Goal: Communication & Community: Answer question/provide support

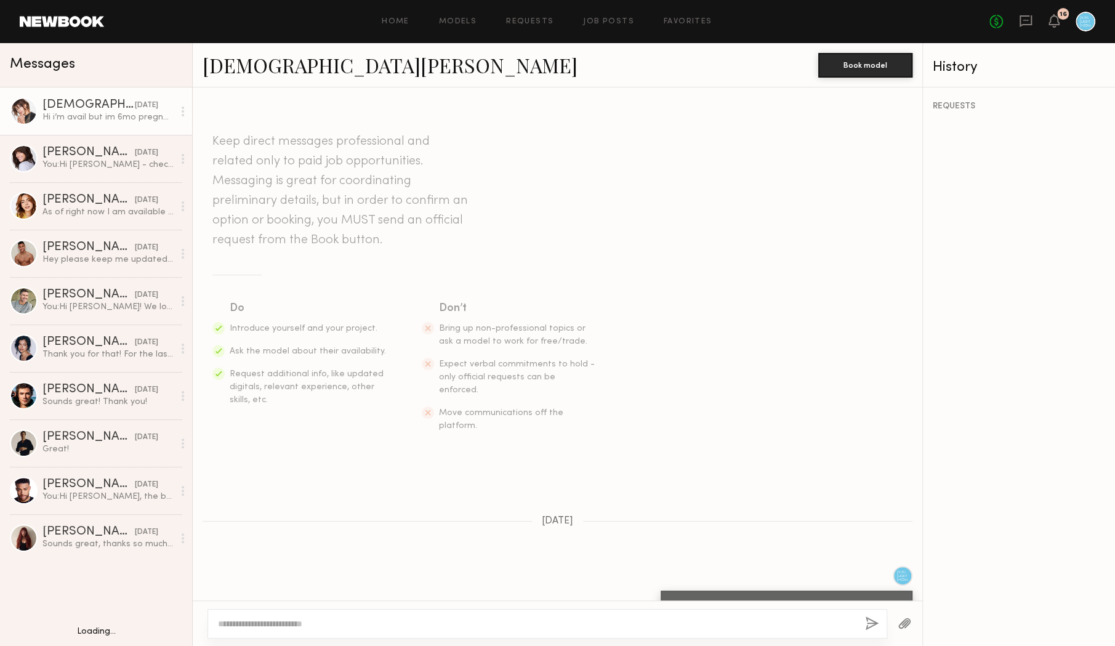
scroll to position [679, 0]
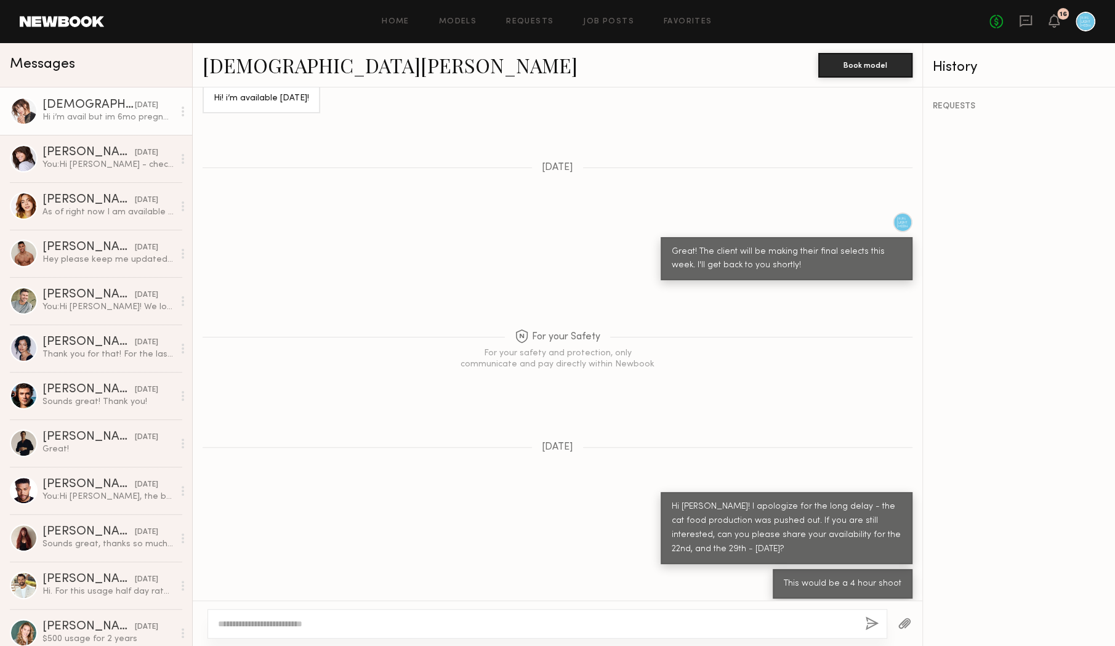
click at [318, 621] on textarea at bounding box center [536, 624] width 637 height 12
type textarea "**********"
click at [872, 621] on button "button" at bounding box center [873, 624] width 14 height 15
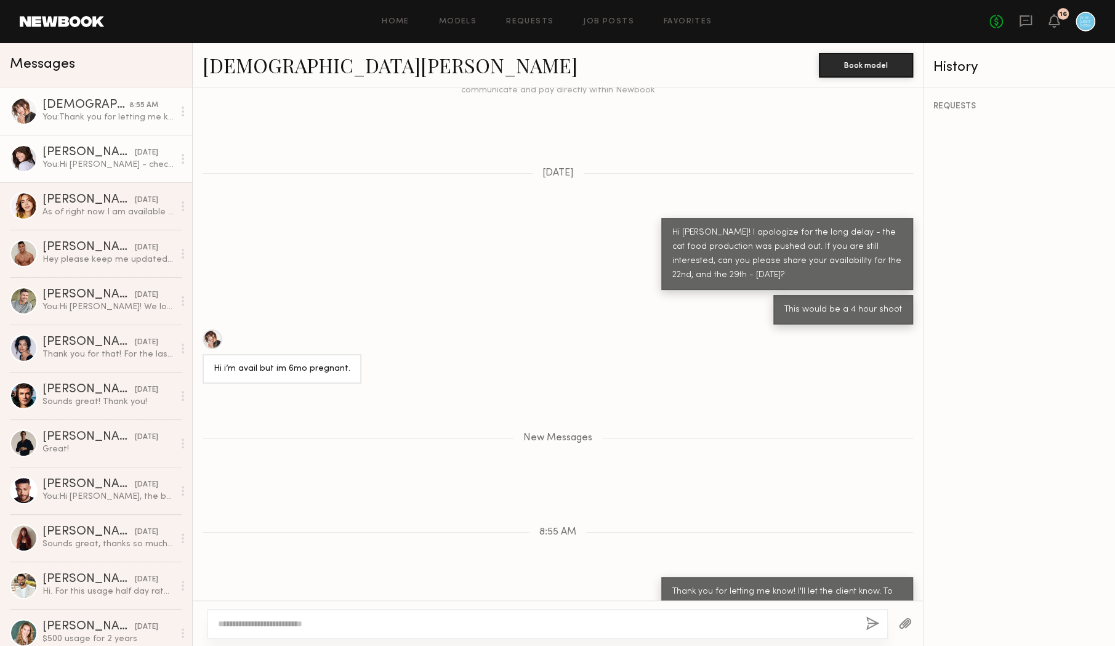
click at [110, 157] on div "[PERSON_NAME]" at bounding box center [88, 153] width 92 height 12
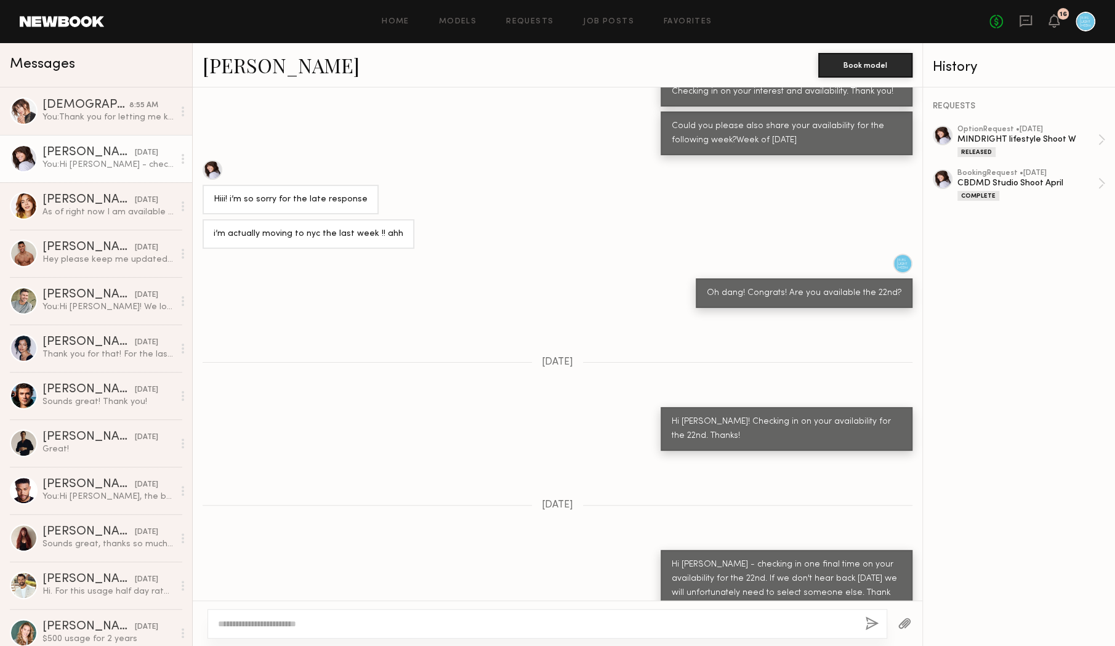
scroll to position [698, 0]
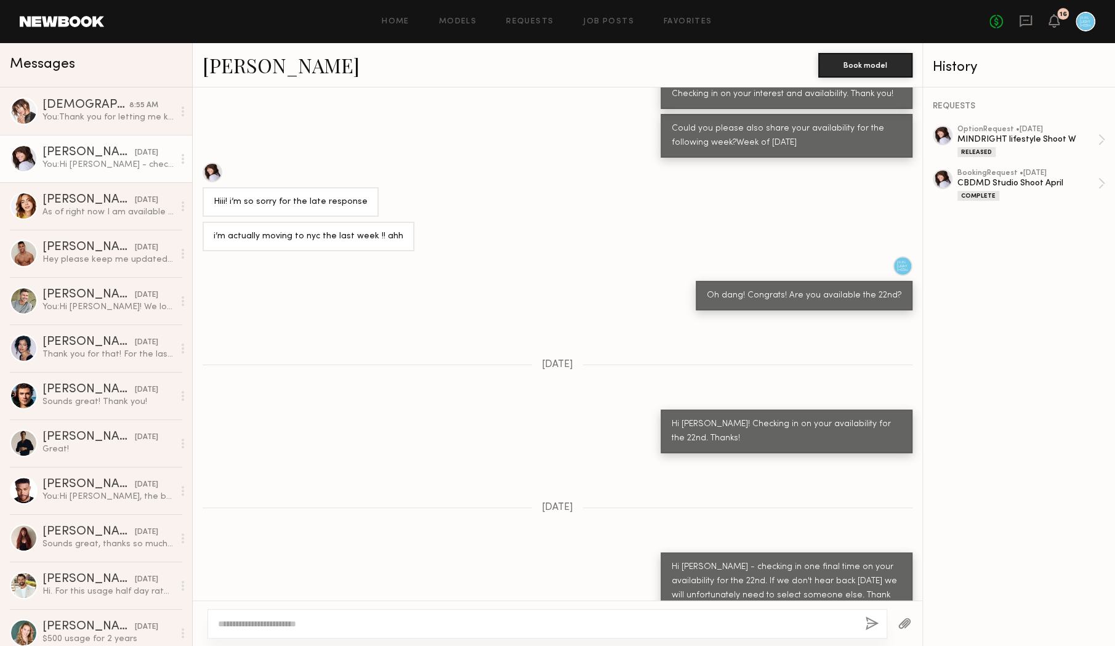
click at [49, 148] on div "[PERSON_NAME]" at bounding box center [88, 153] width 92 height 12
click at [65, 195] on div "[PERSON_NAME]" at bounding box center [88, 200] width 92 height 12
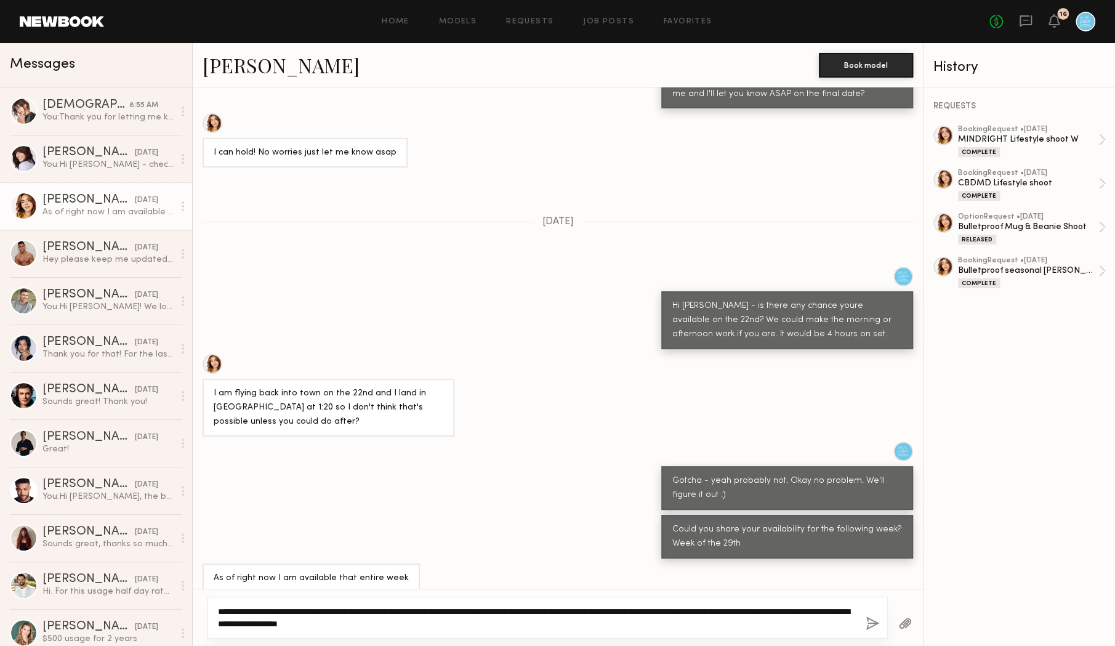
scroll to position [395, 0]
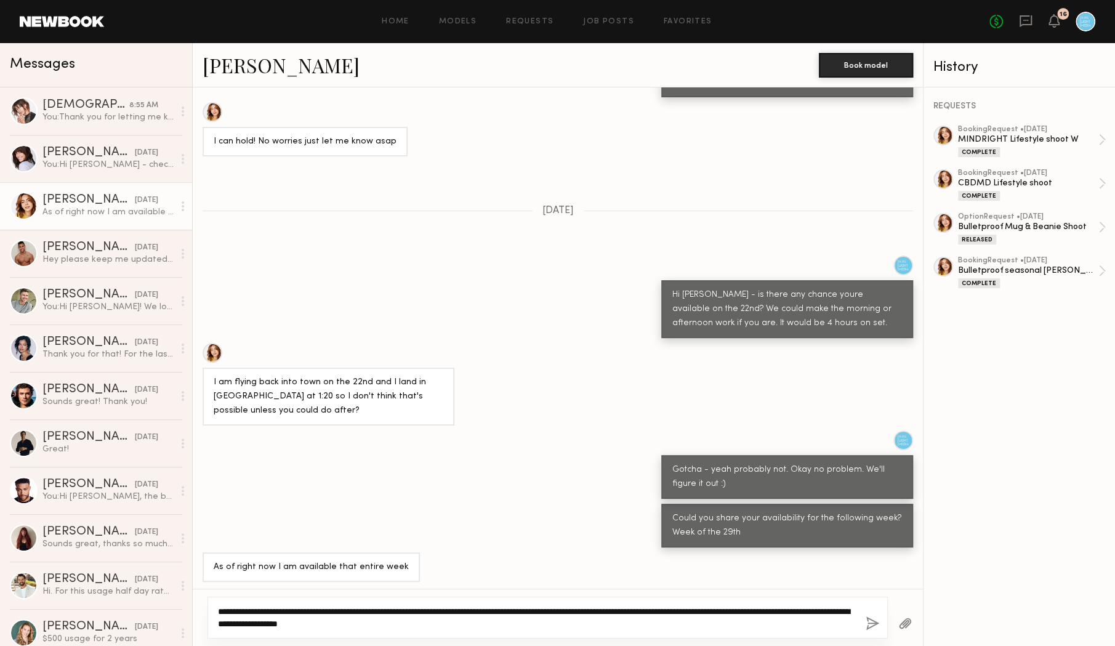
type textarea "**********"
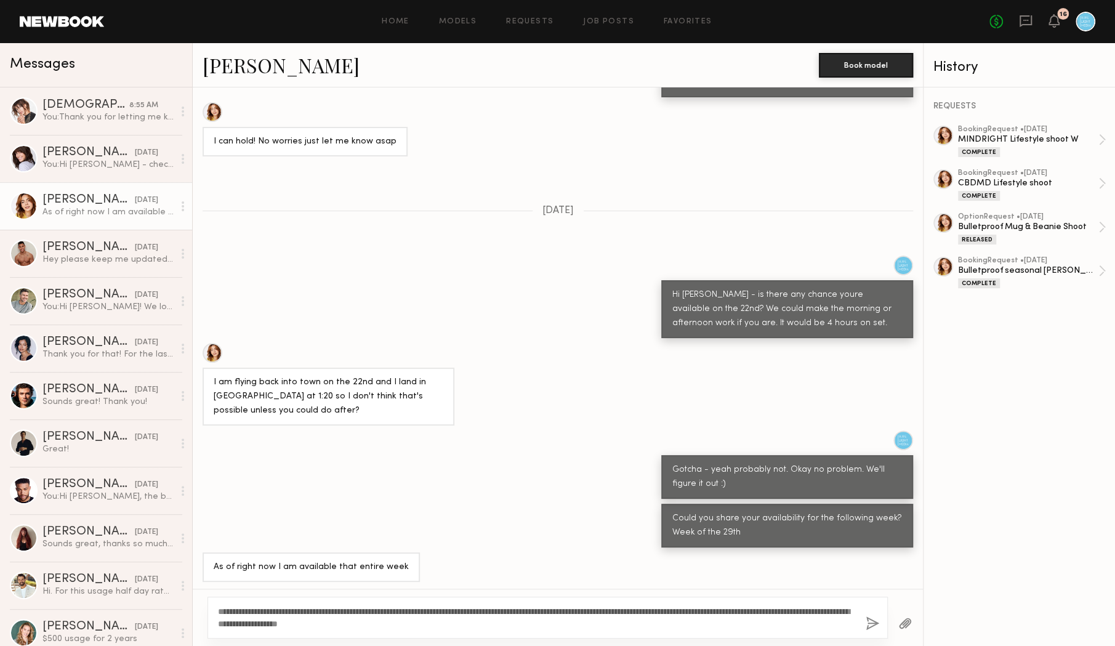
click at [872, 626] on button "button" at bounding box center [873, 624] width 14 height 15
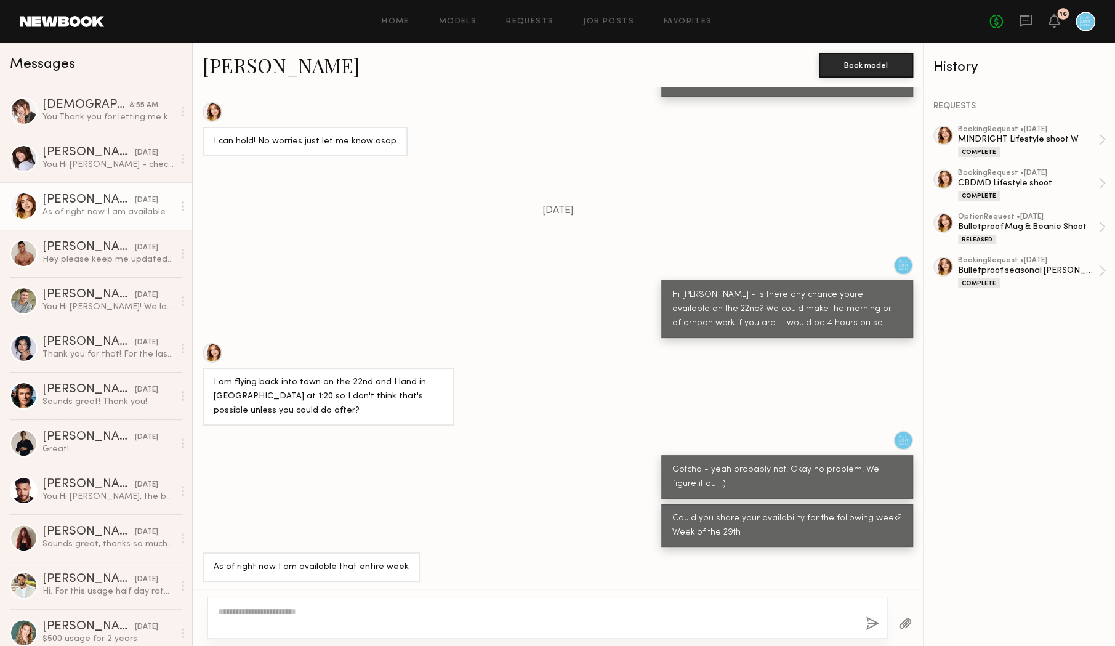
scroll to position [671, 0]
